Goal: Transaction & Acquisition: Purchase product/service

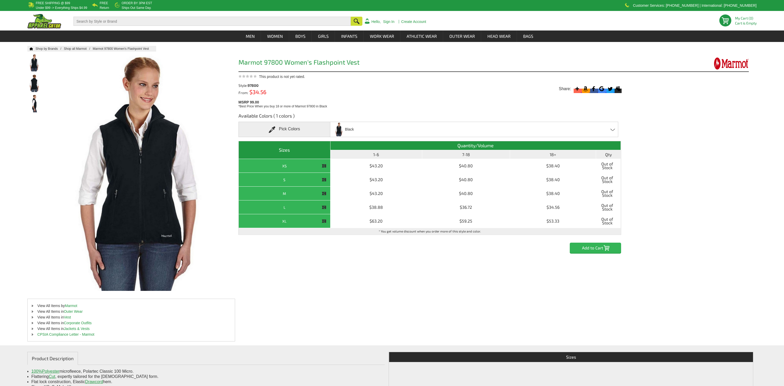
click at [283, 118] on h3 "Available Colors ( 1 colors )" at bounding box center [429, 117] width 383 height 9
click at [284, 114] on h3 "Available Colors ( 1 colors )" at bounding box center [429, 117] width 383 height 9
click at [288, 130] on div "Pick Colors" at bounding box center [284, 129] width 92 height 15
click at [277, 129] on span at bounding box center [274, 129] width 10 height 7
click at [273, 129] on span at bounding box center [274, 129] width 10 height 7
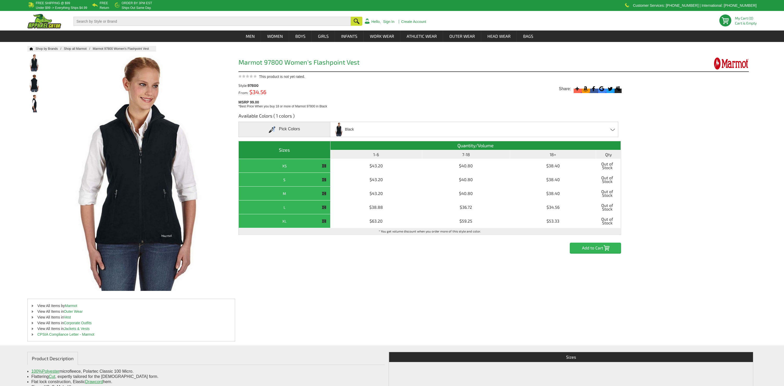
click at [273, 129] on span at bounding box center [274, 129] width 10 height 7
click at [273, 128] on span at bounding box center [274, 129] width 10 height 7
click at [279, 130] on div "Pick Colors" at bounding box center [284, 129] width 92 height 15
click at [291, 130] on div "Pick Colors" at bounding box center [284, 129] width 92 height 15
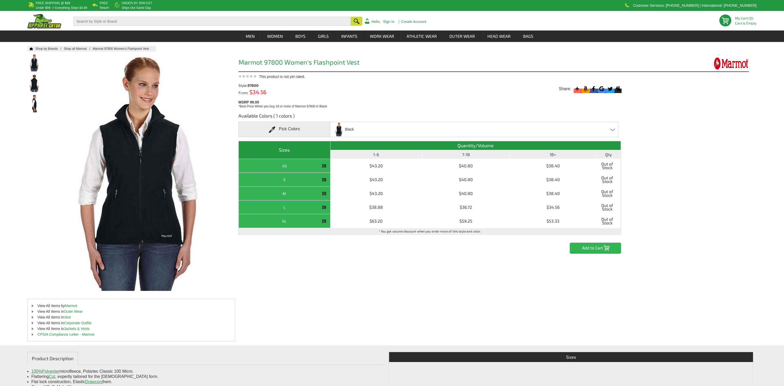
click at [341, 131] on img at bounding box center [338, 129] width 11 height 14
click at [344, 130] on span "Black" at bounding box center [343, 129] width 21 height 15
click at [273, 130] on span at bounding box center [274, 129] width 10 height 7
click at [272, 129] on span at bounding box center [274, 129] width 10 height 7
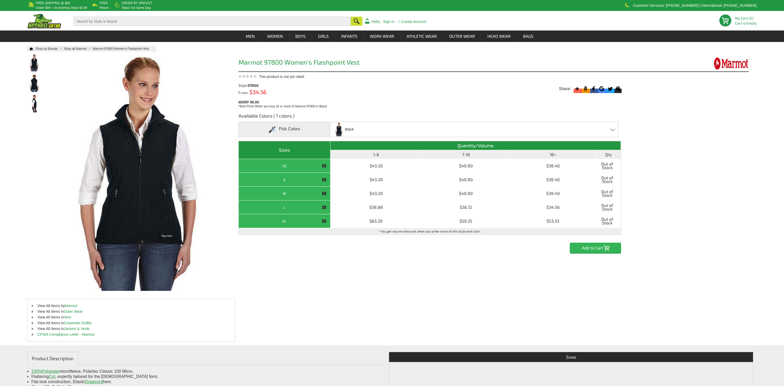
click at [280, 128] on div "Pick Colors" at bounding box center [284, 129] width 92 height 15
click at [279, 119] on h3 "Available Colors ( 1 colors )" at bounding box center [429, 117] width 383 height 9
drag, startPoint x: 279, startPoint y: 116, endPoint x: 299, endPoint y: 115, distance: 19.8
click at [299, 115] on h3 "Available Colors ( 1 colors )" at bounding box center [429, 117] width 383 height 9
click at [77, 50] on link "Shop all Marmot" at bounding box center [78, 49] width 29 height 4
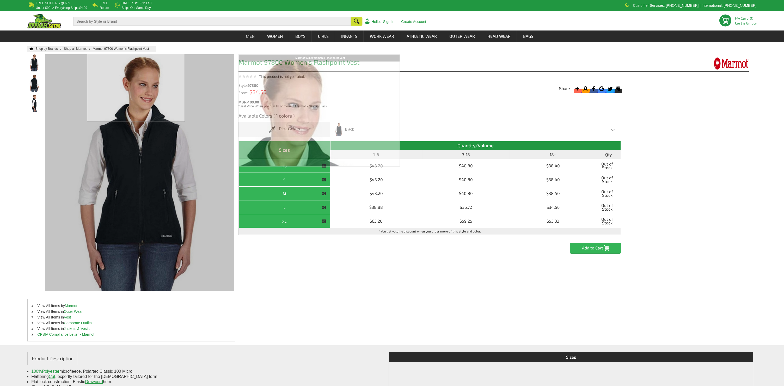
click at [131, 49] on link "Marmot 97800 Women's Flashpoint Vest" at bounding box center [124, 49] width 62 height 4
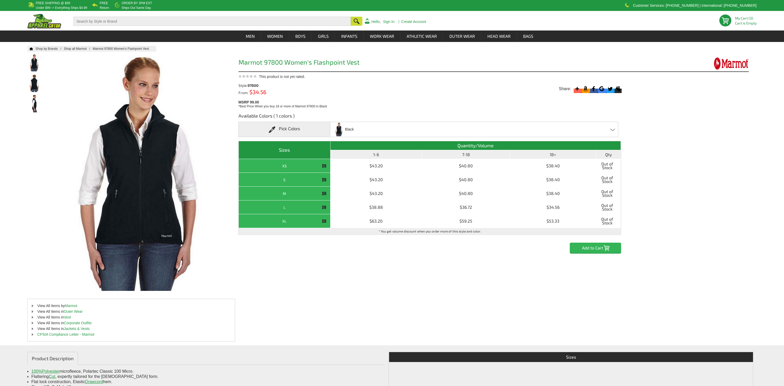
click at [131, 48] on link "Marmot 97800 Women's Flashpoint Vest" at bounding box center [124, 49] width 62 height 4
click at [112, 48] on link "Marmot 97800 Women's Flashpoint Vest" at bounding box center [124, 49] width 62 height 4
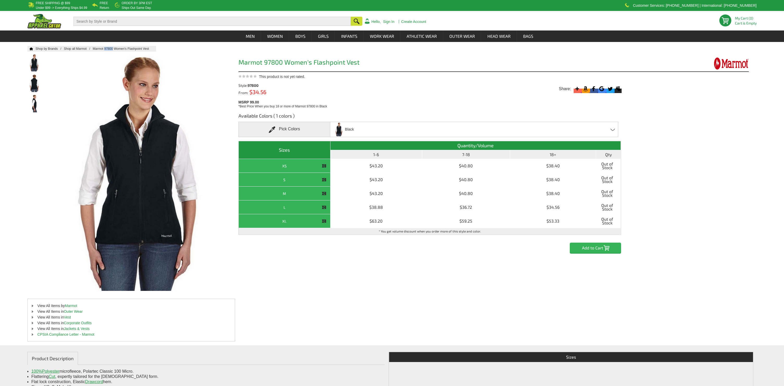
click at [106, 48] on link "Marmot 97800 Women's Flashpoint Vest" at bounding box center [124, 49] width 62 height 4
click at [100, 48] on link "Marmot 97800 Women's Flashpoint Vest" at bounding box center [124, 49] width 62 height 4
click at [34, 79] on img at bounding box center [35, 83] width 14 height 17
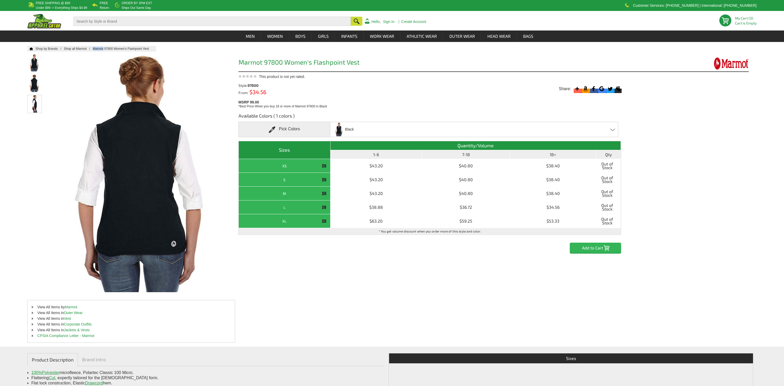
click at [36, 101] on img at bounding box center [35, 103] width 14 height 17
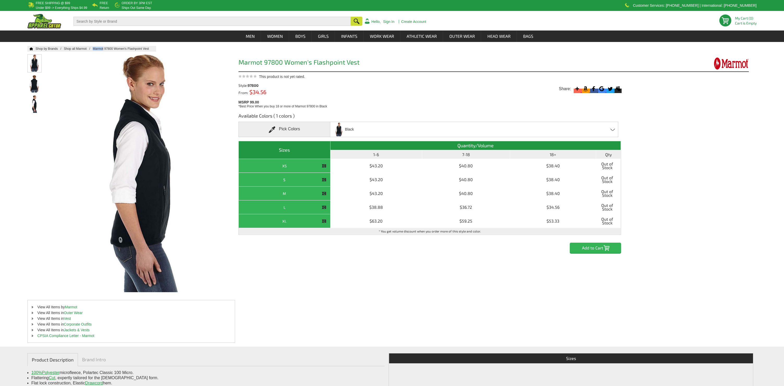
click at [37, 65] on img at bounding box center [35, 62] width 14 height 17
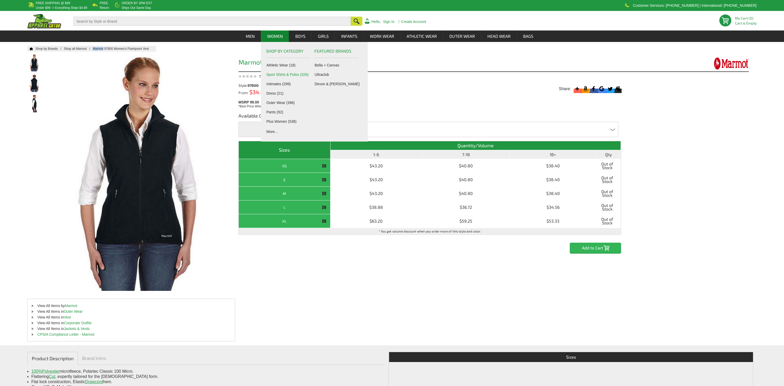
click at [282, 75] on link "Sport Shirts & Polos (326)" at bounding box center [289, 74] width 46 height 4
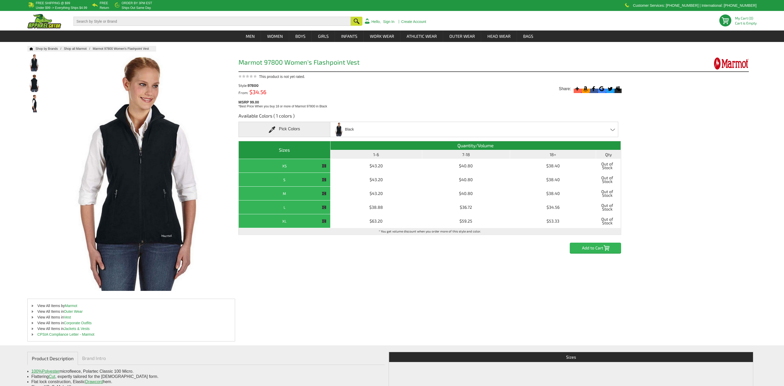
click at [132, 49] on link "Marmot 97800 Women's Flashpoint Vest" at bounding box center [124, 49] width 62 height 4
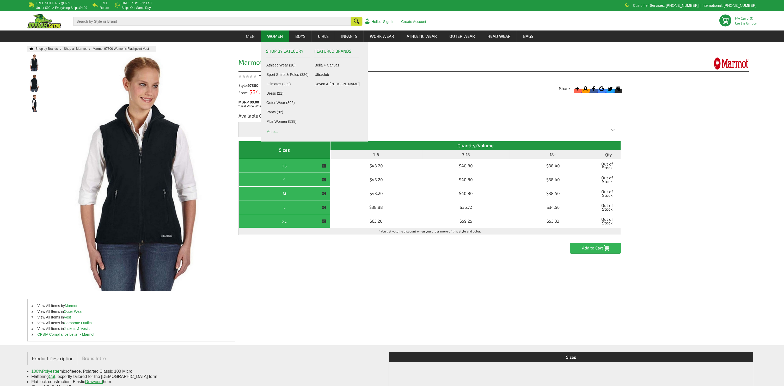
click at [275, 130] on link "More..." at bounding box center [289, 131] width 46 height 5
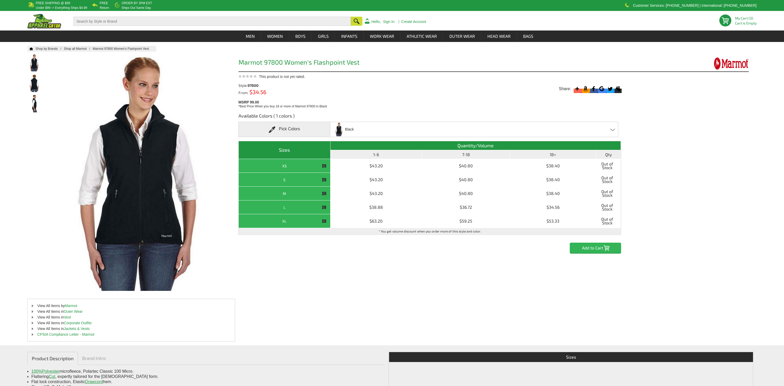
click at [152, 49] on link "Marmot 97800 Women's Flashpoint Vest" at bounding box center [124, 49] width 62 height 4
drag, startPoint x: 151, startPoint y: 48, endPoint x: 91, endPoint y: 47, distance: 60.2
click at [91, 46] on ul "Home Shop by Brands Shop all Marmot Marmot 97800 Women's Flashpoint Vest" at bounding box center [391, 46] width 729 height 0
copy ul "Marmot 97800 Women's Flashpoint Vest"
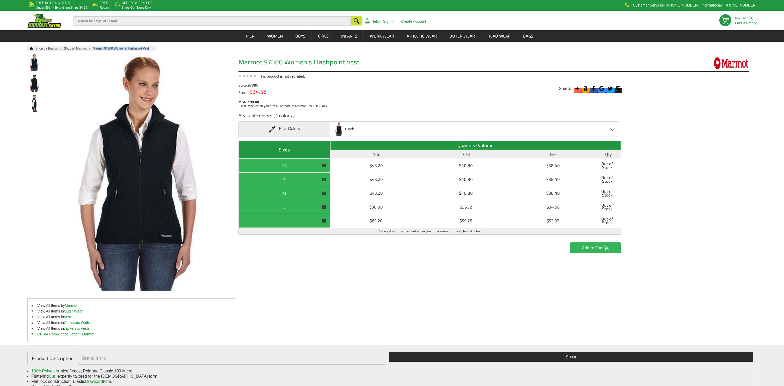
click at [121, 21] on input "text" at bounding box center [211, 20] width 277 height 9
paste input "Marmot 97800 Women's Flashpoint Vest"
type input "Marmot 97800 Women's Flashpoint Vest"
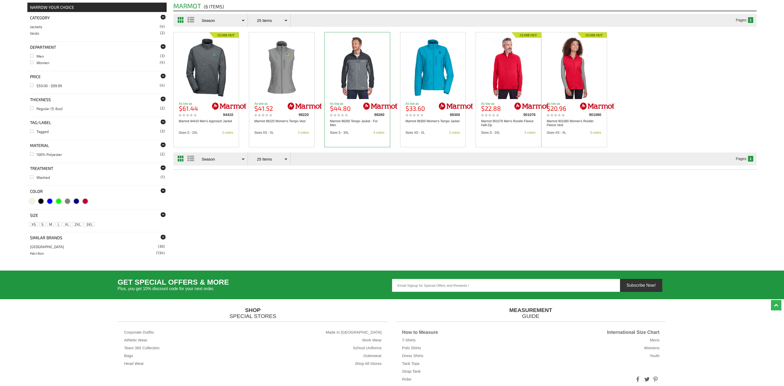
scroll to position [103, 0]
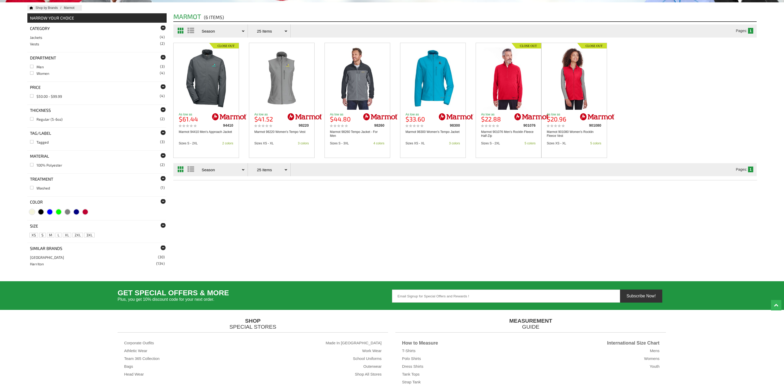
click at [267, 172] on select "25 Items 50 Items 75 Items 100 Items ALL" at bounding box center [272, 169] width 33 height 13
select select "/marmot/index.htm?pagesize=999"
click at [256, 163] on select "25 Items 50 Items 75 Items 100 Items ALL" at bounding box center [272, 169] width 33 height 13
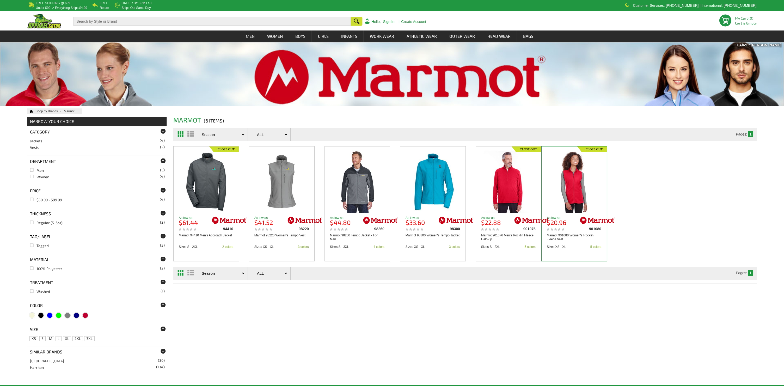
scroll to position [0, 0]
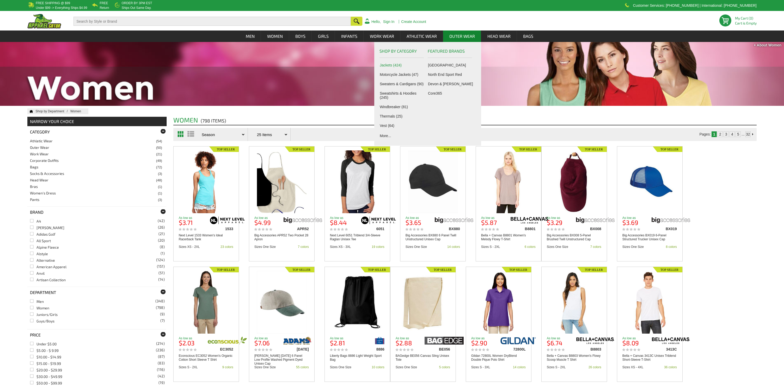
click at [390, 65] on link "Jackets (424)" at bounding box center [403, 65] width 46 height 4
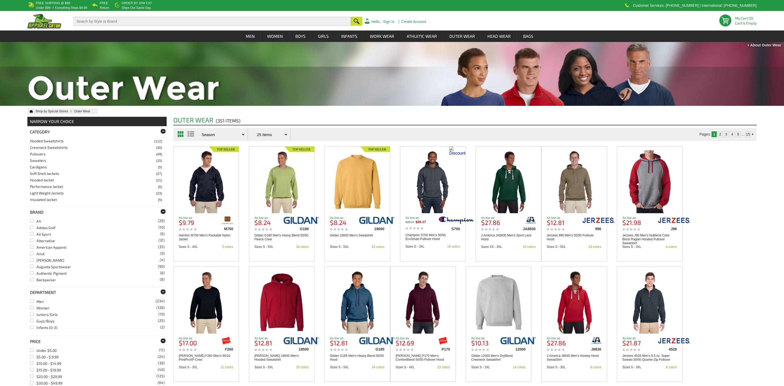
scroll to position [1, 0]
